Goal: Complete application form

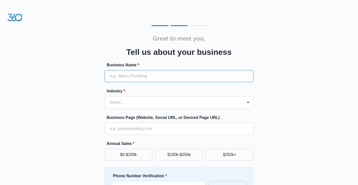
click at [130, 80] on input "Business Name *" at bounding box center [179, 76] width 149 height 12
type input "uCaseSpot"
type input "03053063887"
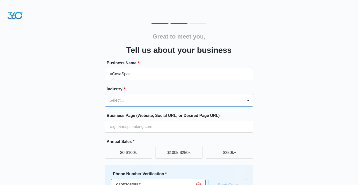
click at [134, 104] on div "Select..." at bounding box center [174, 100] width 138 height 12
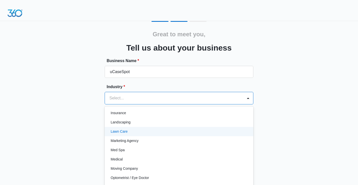
scroll to position [275, 0]
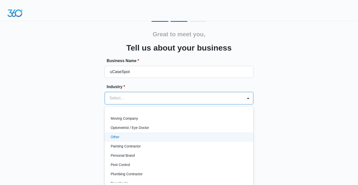
click at [125, 138] on div "Other" at bounding box center [179, 136] width 136 height 5
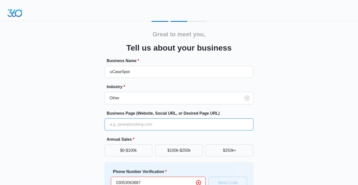
click at [137, 125] on input "Business Page (Website, Social URL, or Desired Page URL)" at bounding box center [179, 124] width 149 height 12
type input "[URL][DOMAIN_NAME]"
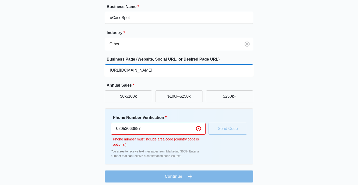
scroll to position [62, 0]
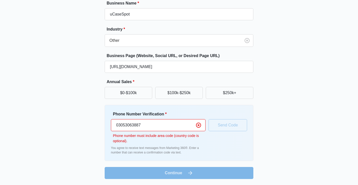
click at [156, 126] on input "03053063887" at bounding box center [158, 125] width 95 height 12
click at [147, 128] on input "03053063887" at bounding box center [158, 125] width 95 height 12
type input "[PHONE_NUMBER]"
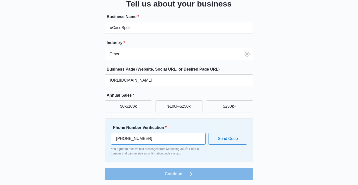
scroll to position [49, 0]
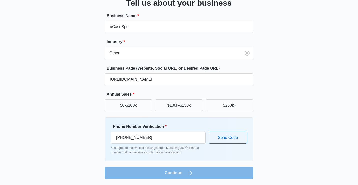
click at [182, 175] on form "Business Name * uCaseSpot Industry * Other Business Page (Website, Social URL, …" at bounding box center [179, 96] width 149 height 166
click at [211, 172] on form "Business Name * uCaseSpot Industry * Other Business Page (Website, Social URL, …" at bounding box center [179, 96] width 149 height 166
click at [234, 137] on button "Send Code" at bounding box center [228, 138] width 39 height 12
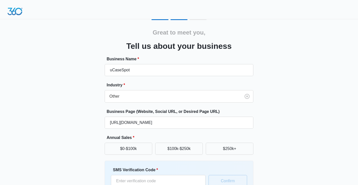
scroll to position [2, 0]
